Goal: Task Accomplishment & Management: Complete application form

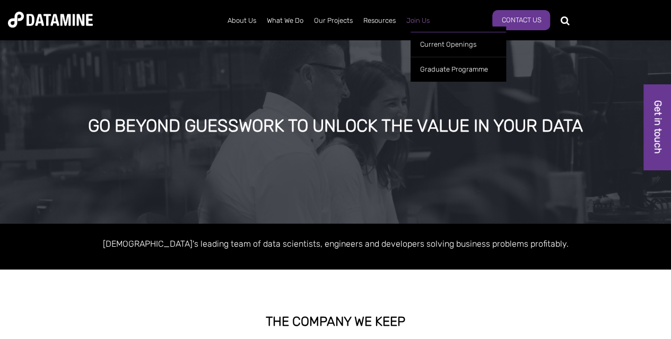
click at [423, 23] on link "Join Us" at bounding box center [418, 21] width 34 height 28
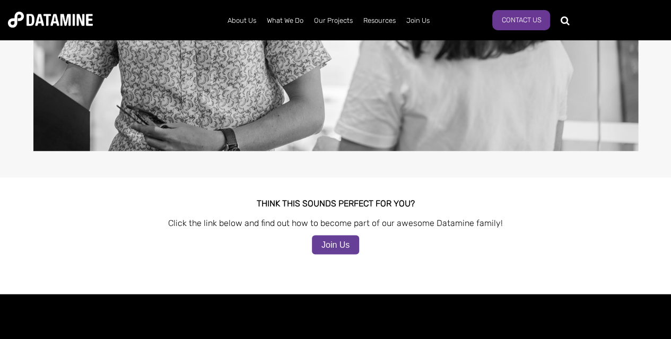
scroll to position [1028, 0]
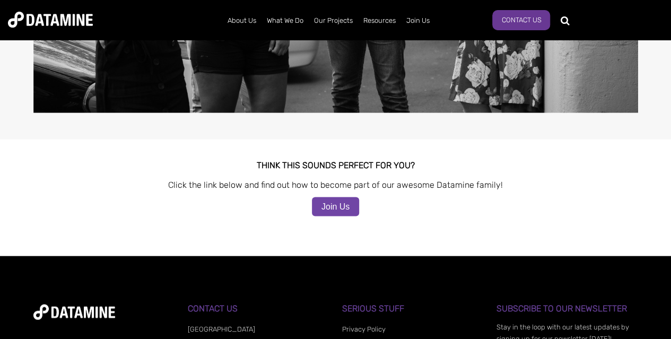
click at [334, 197] on link "Join Us" at bounding box center [335, 206] width 47 height 19
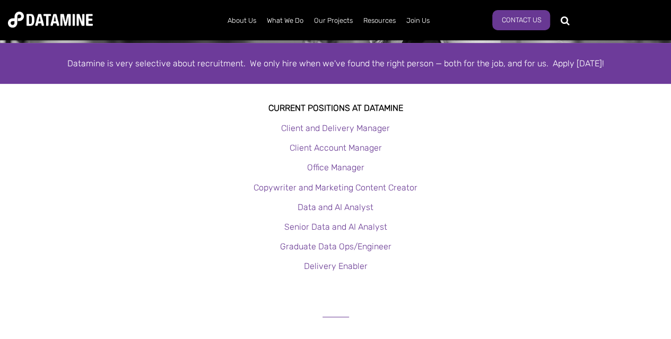
scroll to position [184, 0]
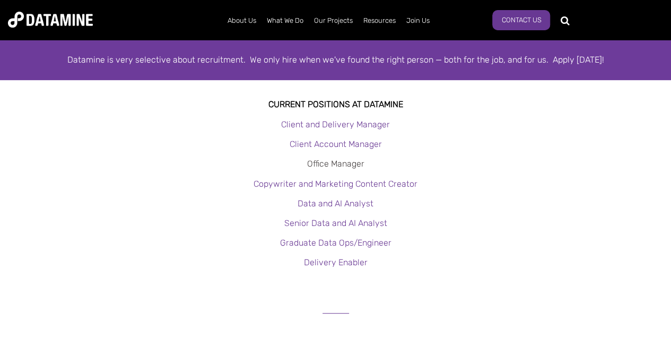
click at [351, 161] on link "Office Manager" at bounding box center [335, 164] width 57 height 10
